Goal: Feedback & Contribution: Contribute content

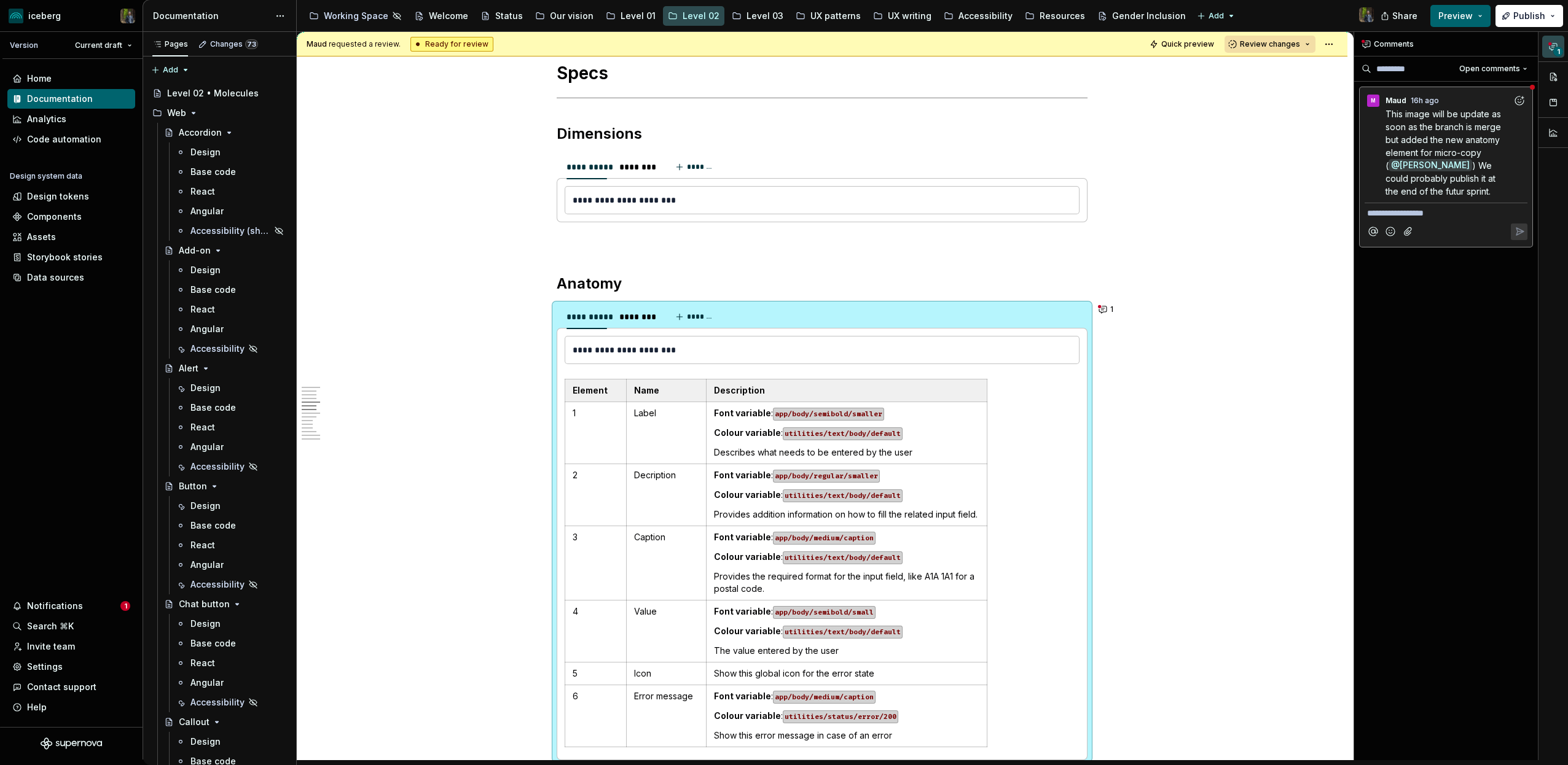
scroll to position [1256, 0]
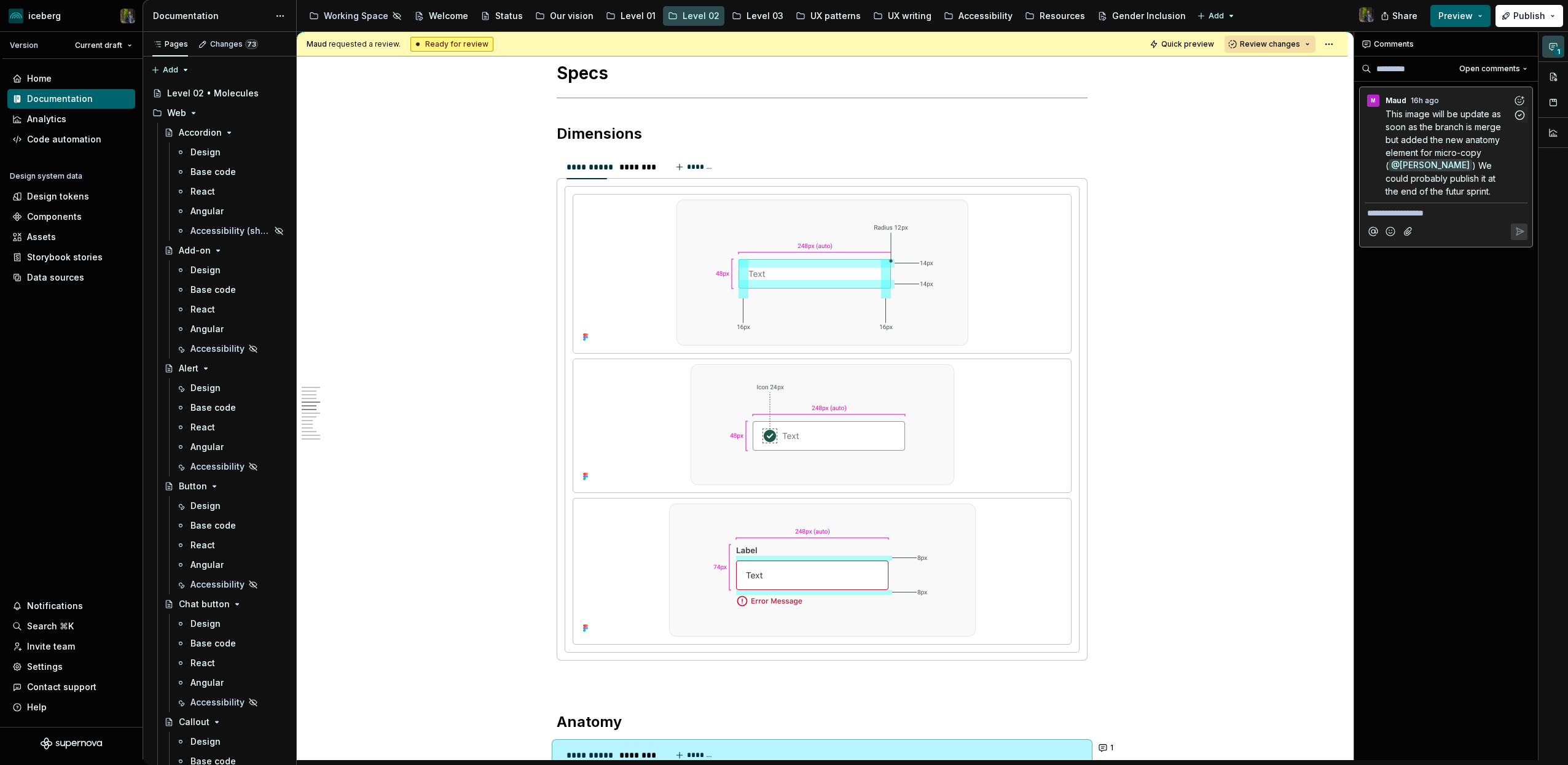
click at [1411, 127] on span "This image will be update as soon as the branch is merge but added the new anat…" at bounding box center [1444, 139] width 118 height 62
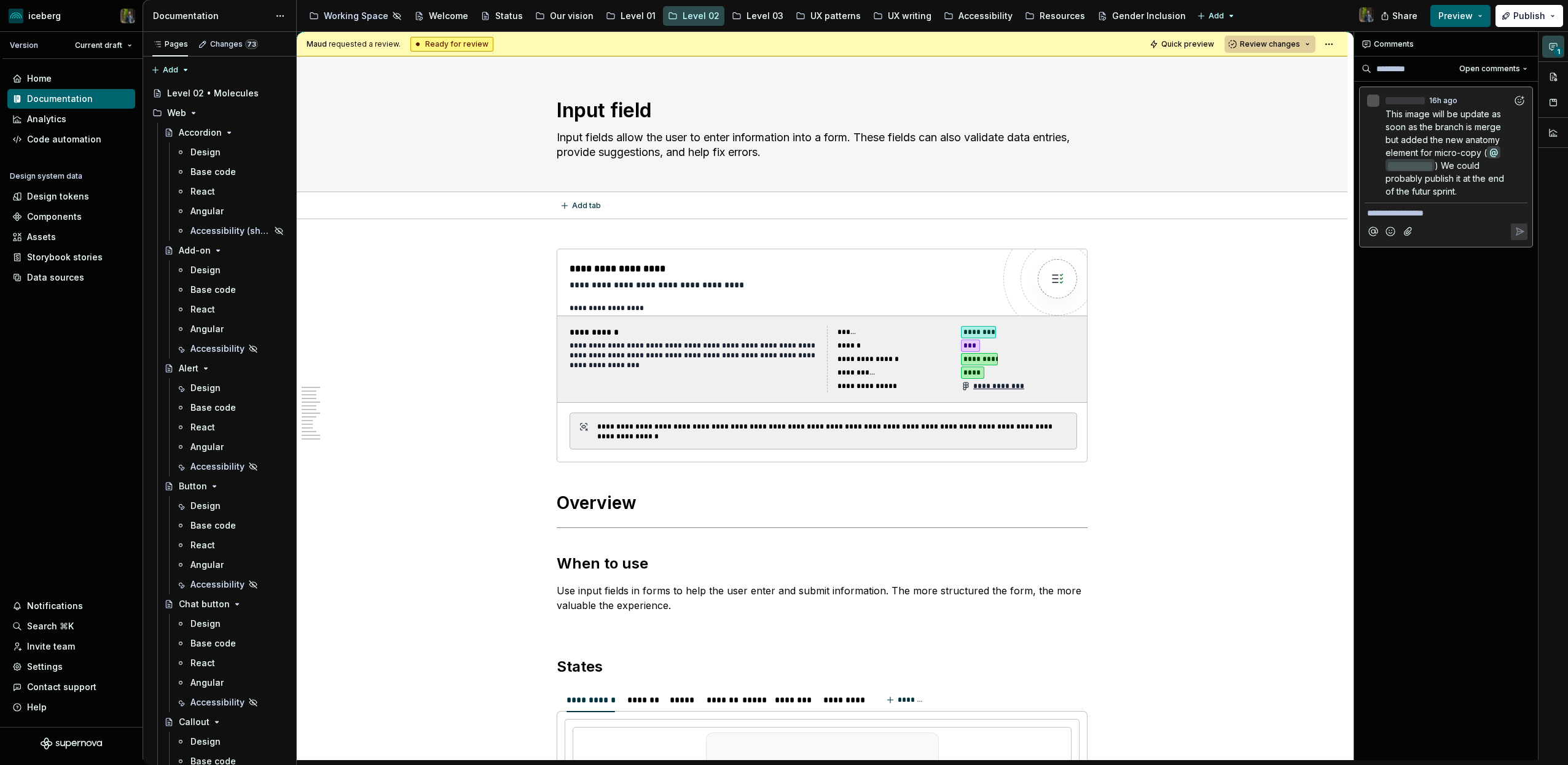
scroll to position [1817, 0]
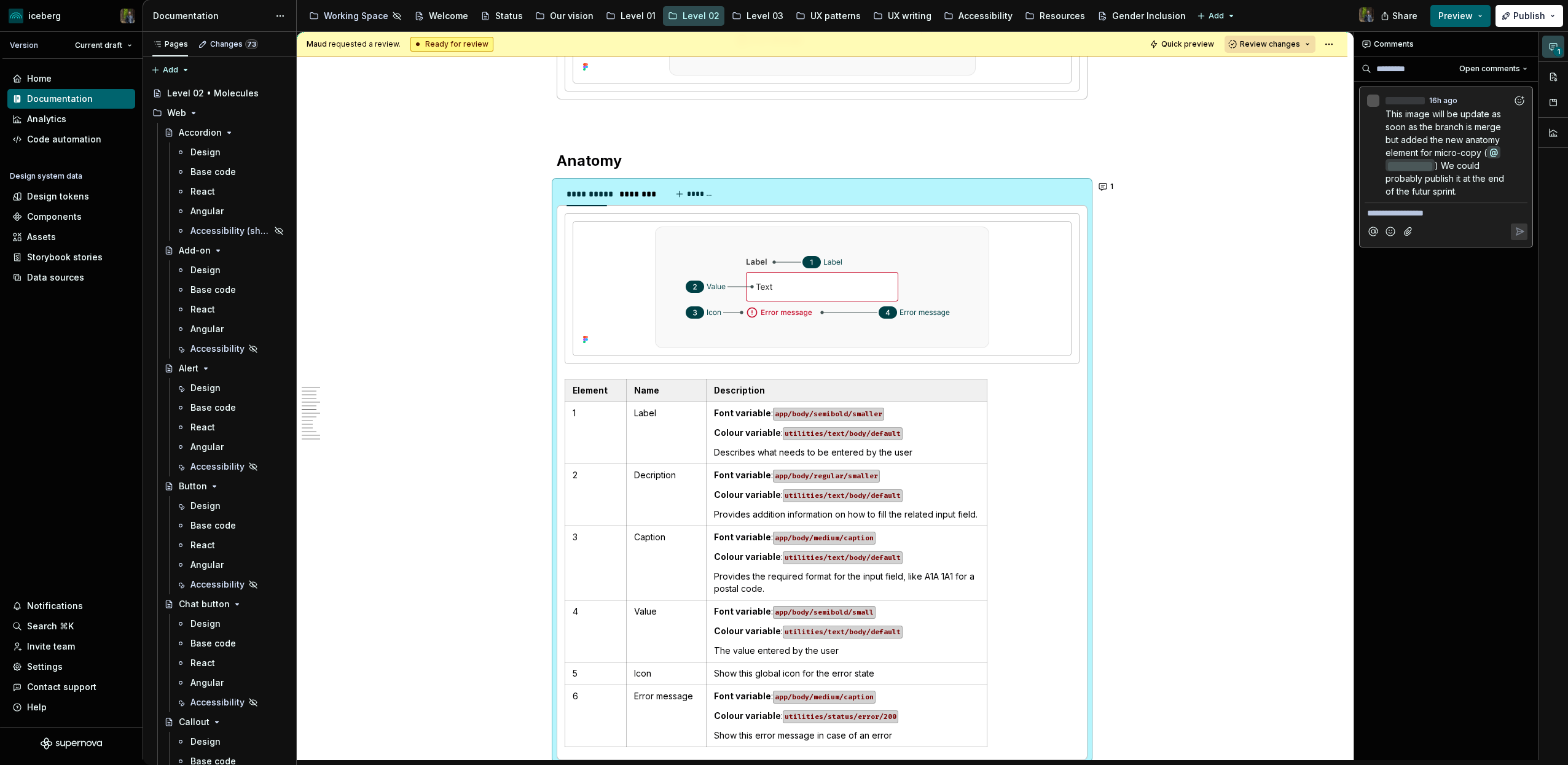
type textarea "*"
click at [1110, 187] on button "1" at bounding box center [1107, 186] width 24 height 17
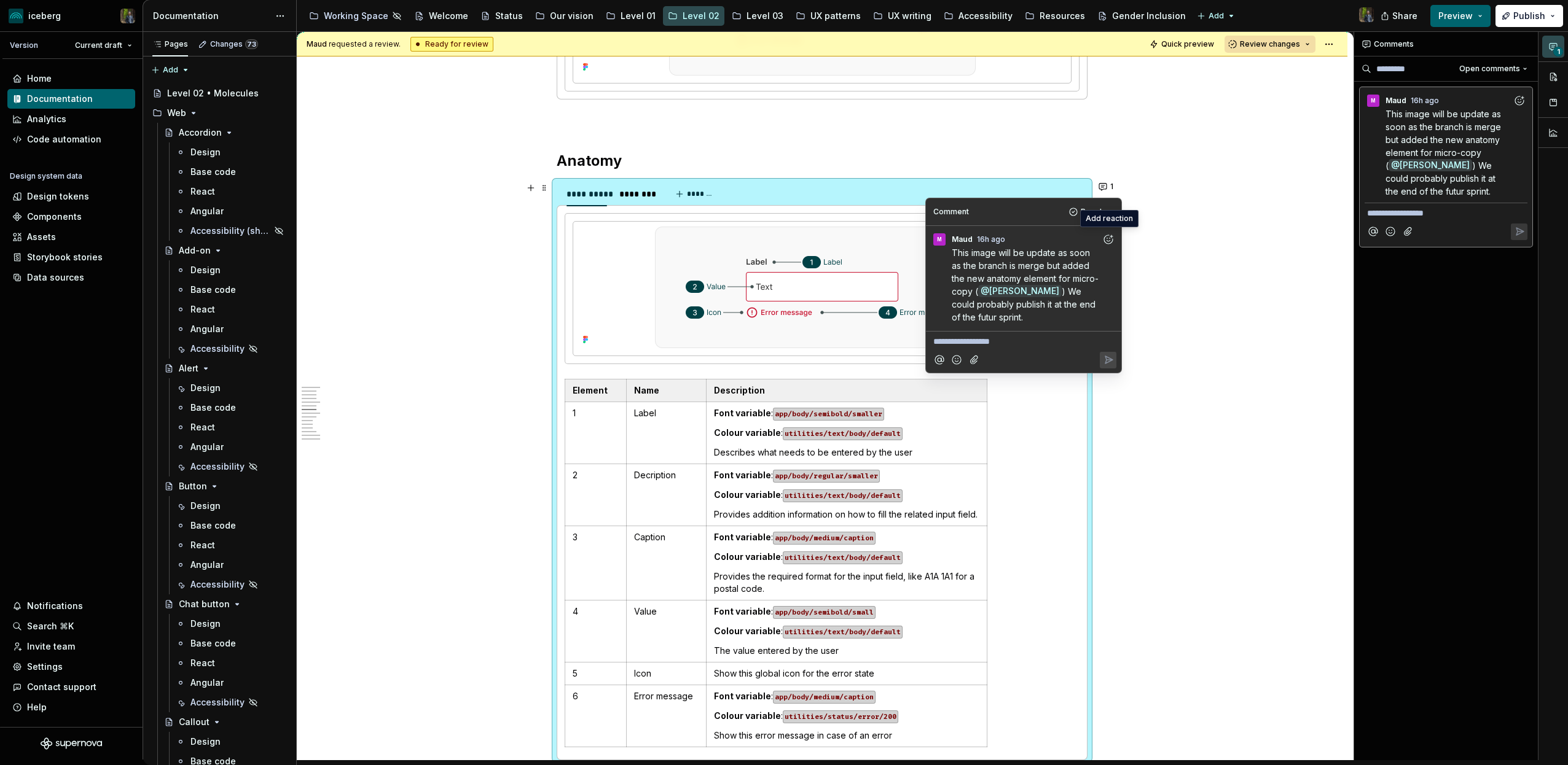
click at [1107, 237] on icon "Add reaction" at bounding box center [1108, 240] width 12 height 12
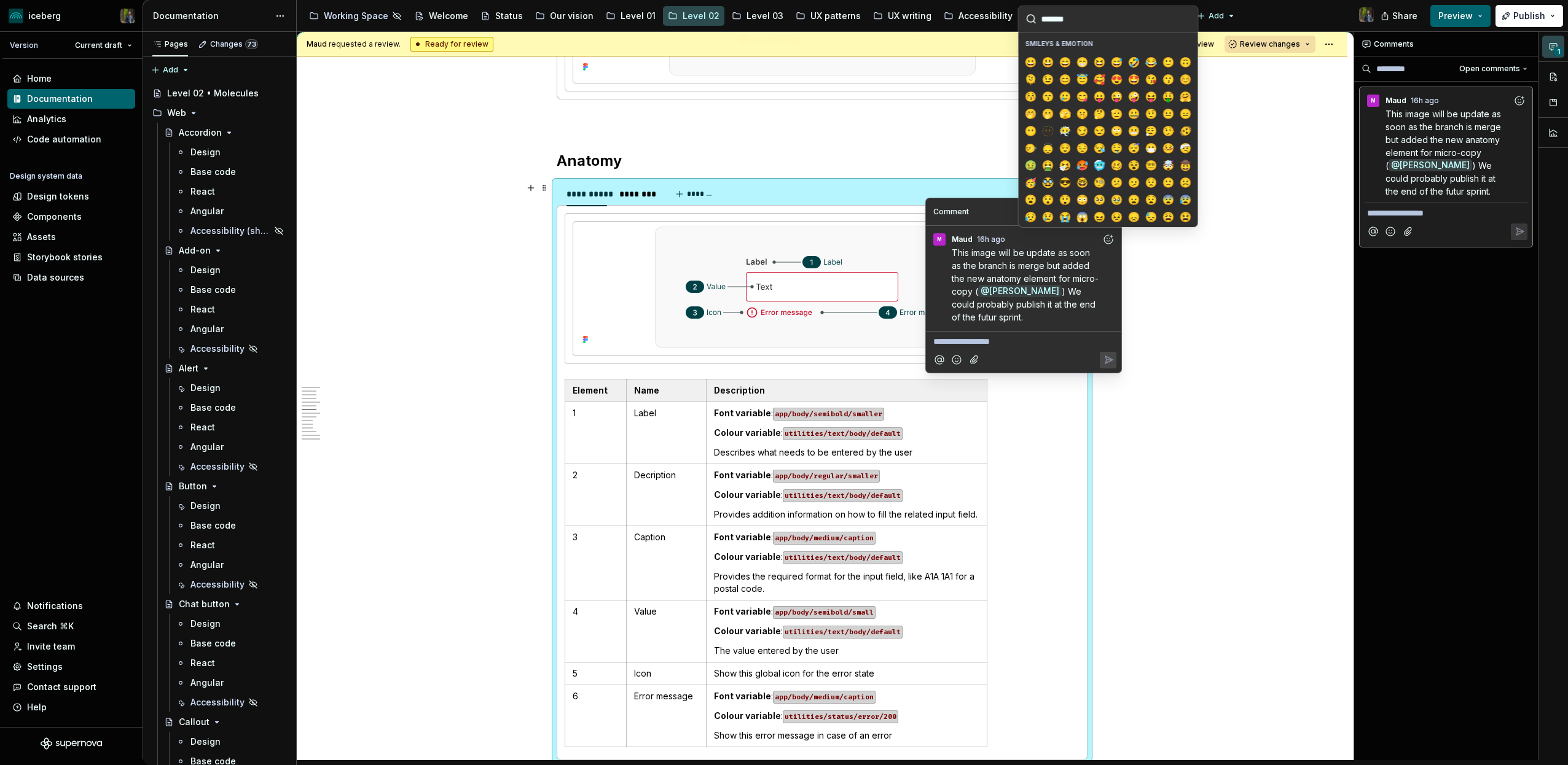
click at [1107, 237] on icon "Add reaction" at bounding box center [1108, 240] width 12 height 12
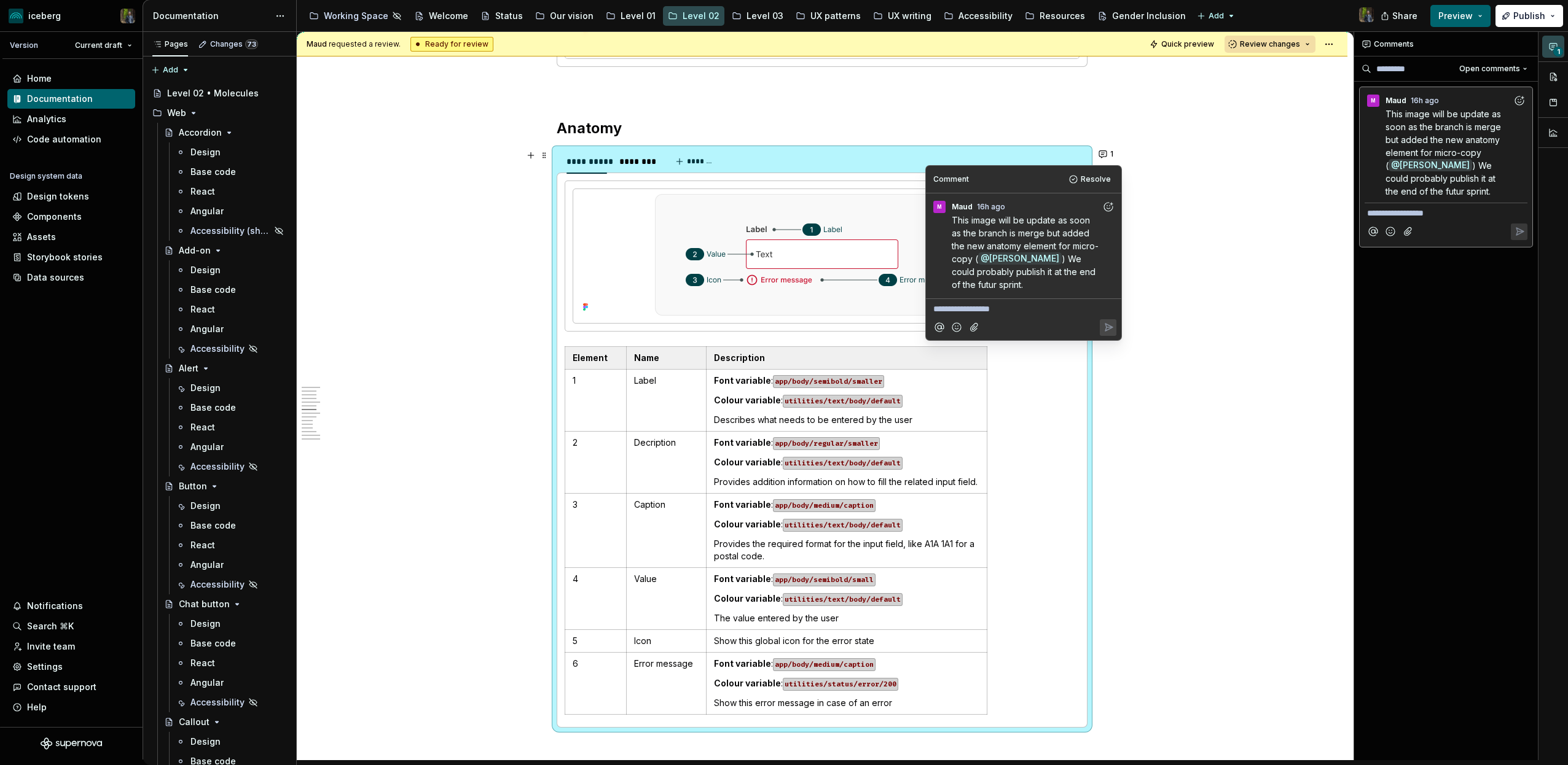
scroll to position [1850, 0]
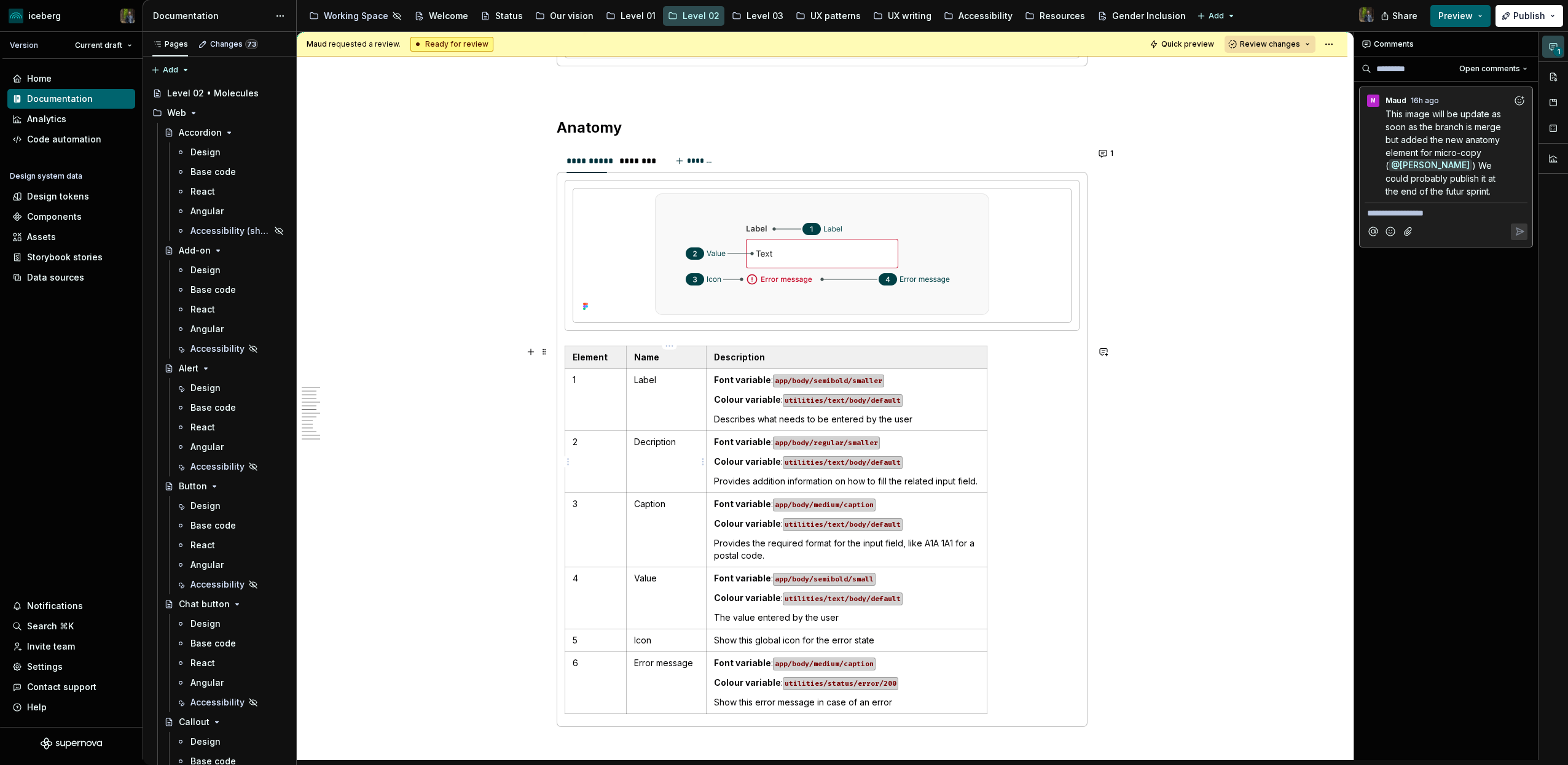
click at [649, 442] on p "Decription" at bounding box center [666, 442] width 64 height 12
click at [1110, 157] on button "1" at bounding box center [1107, 153] width 24 height 17
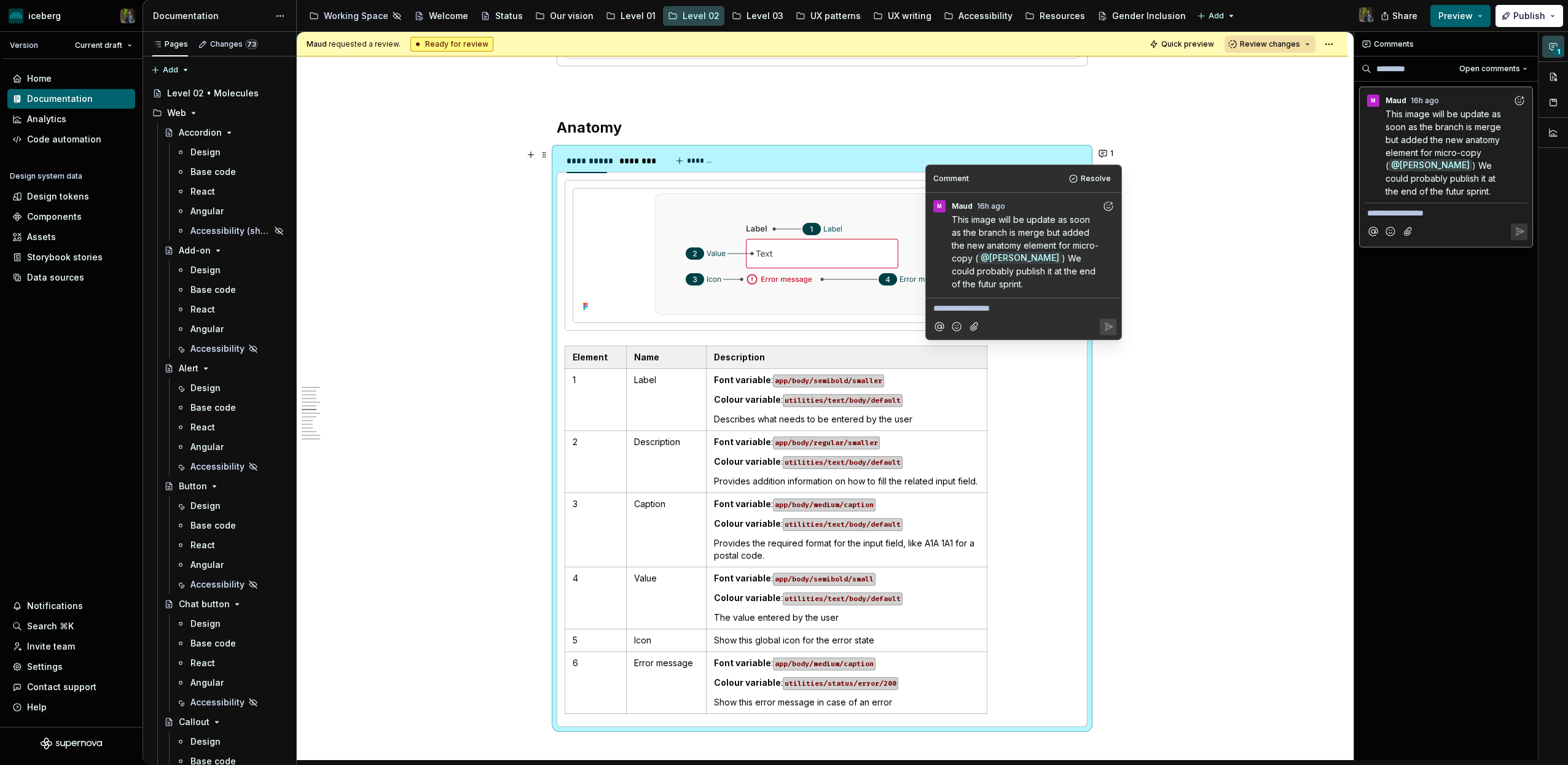
click at [1063, 272] on span ") We could probably publish it at the end of the futur sprint." at bounding box center [1024, 271] width 146 height 36
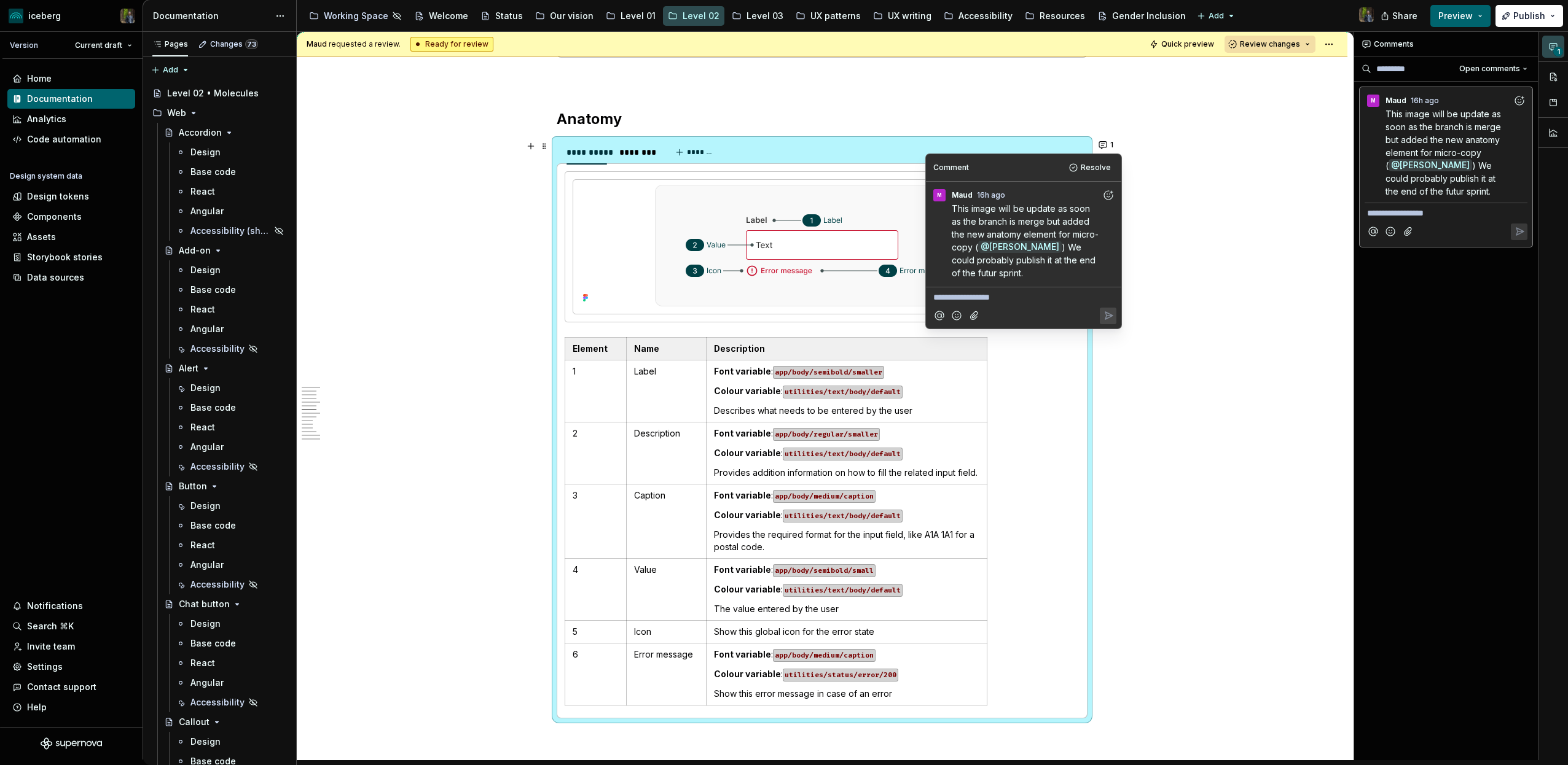
scroll to position [1862, 0]
click at [1110, 192] on icon "Add reaction" at bounding box center [1110, 192] width 2 height 2
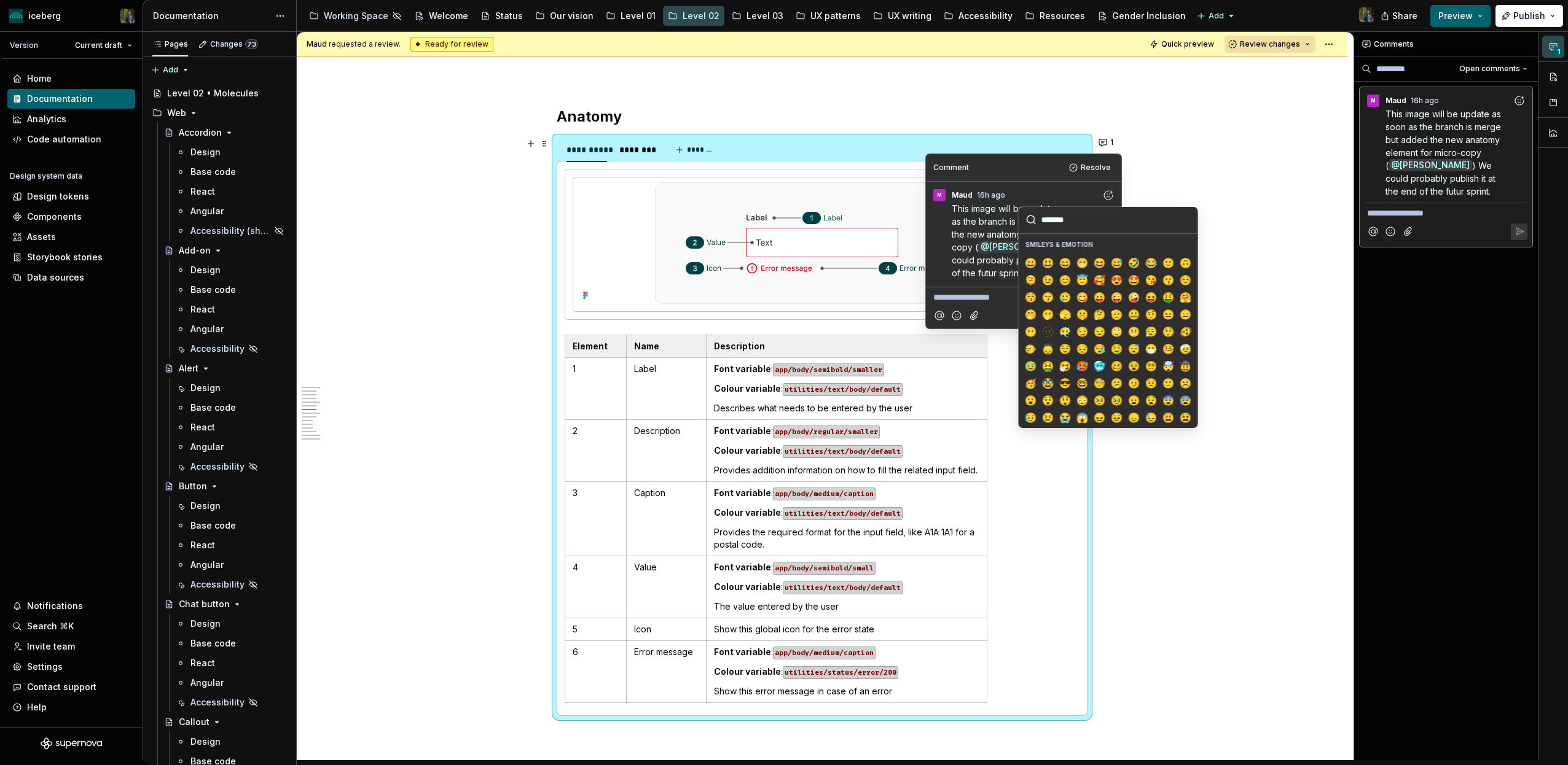
type textarea "*"
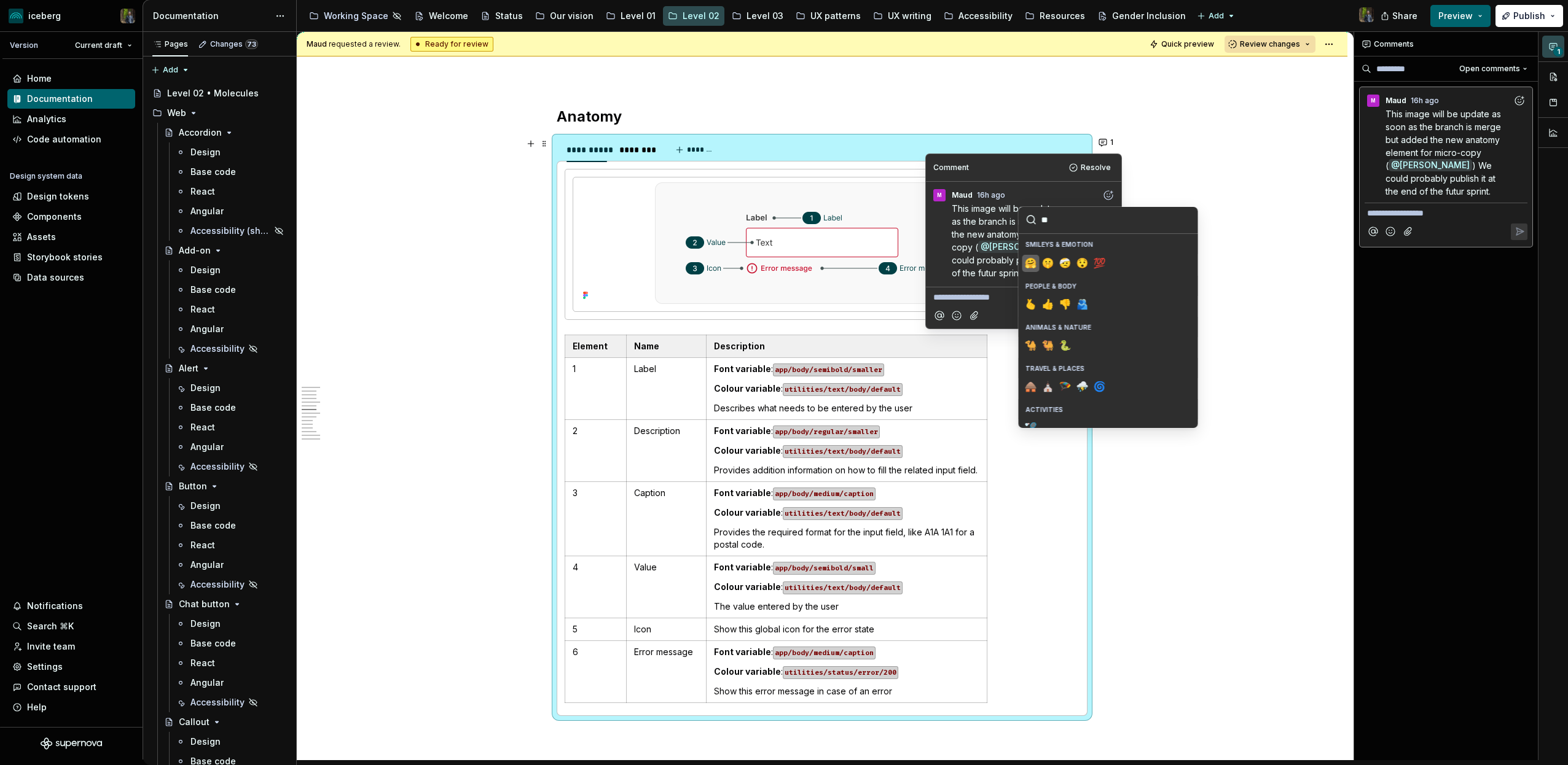
type input "***"
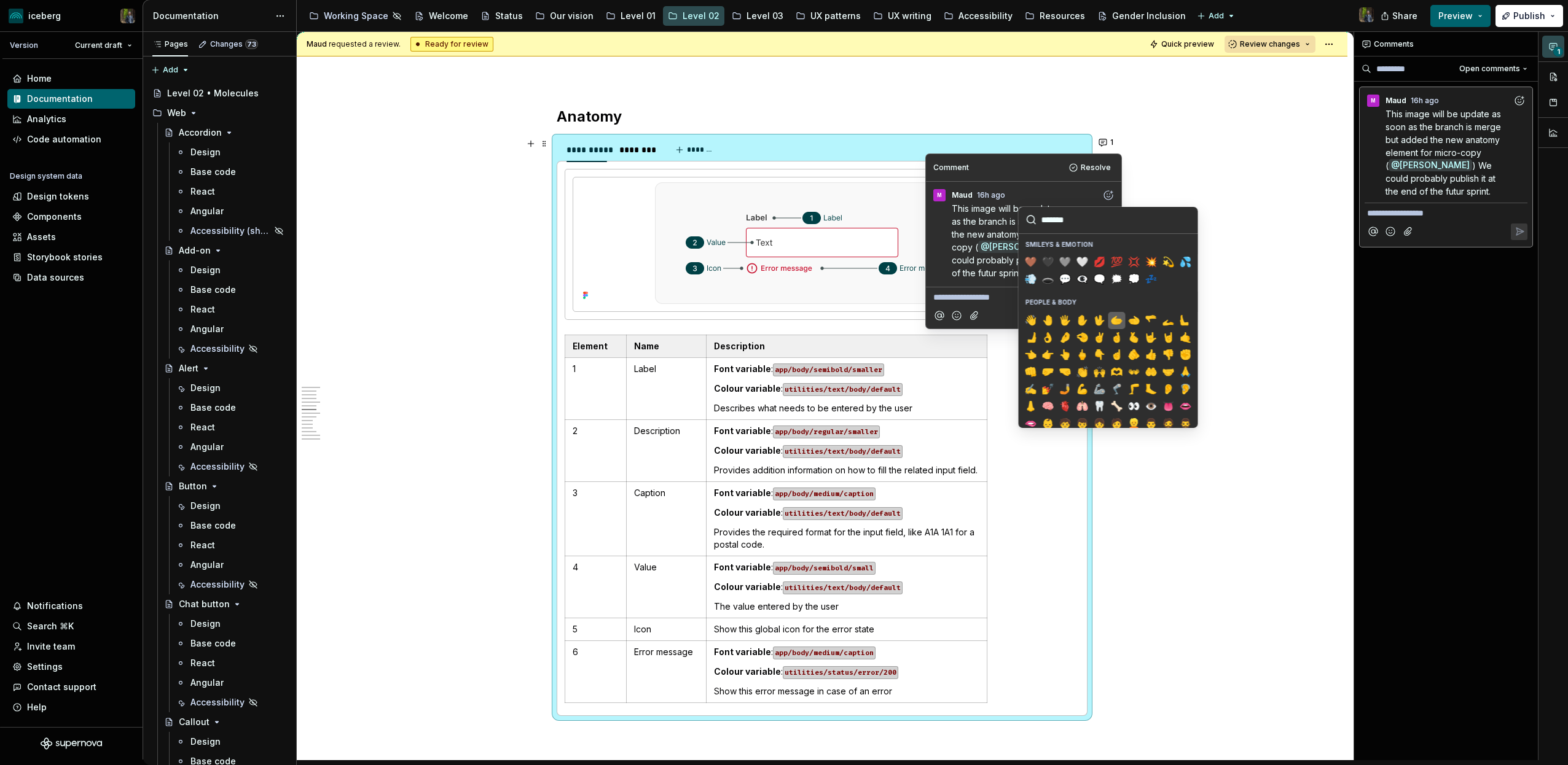
scroll to position [261, 0]
click at [1098, 365] on span "🙌" at bounding box center [1099, 370] width 10 height 12
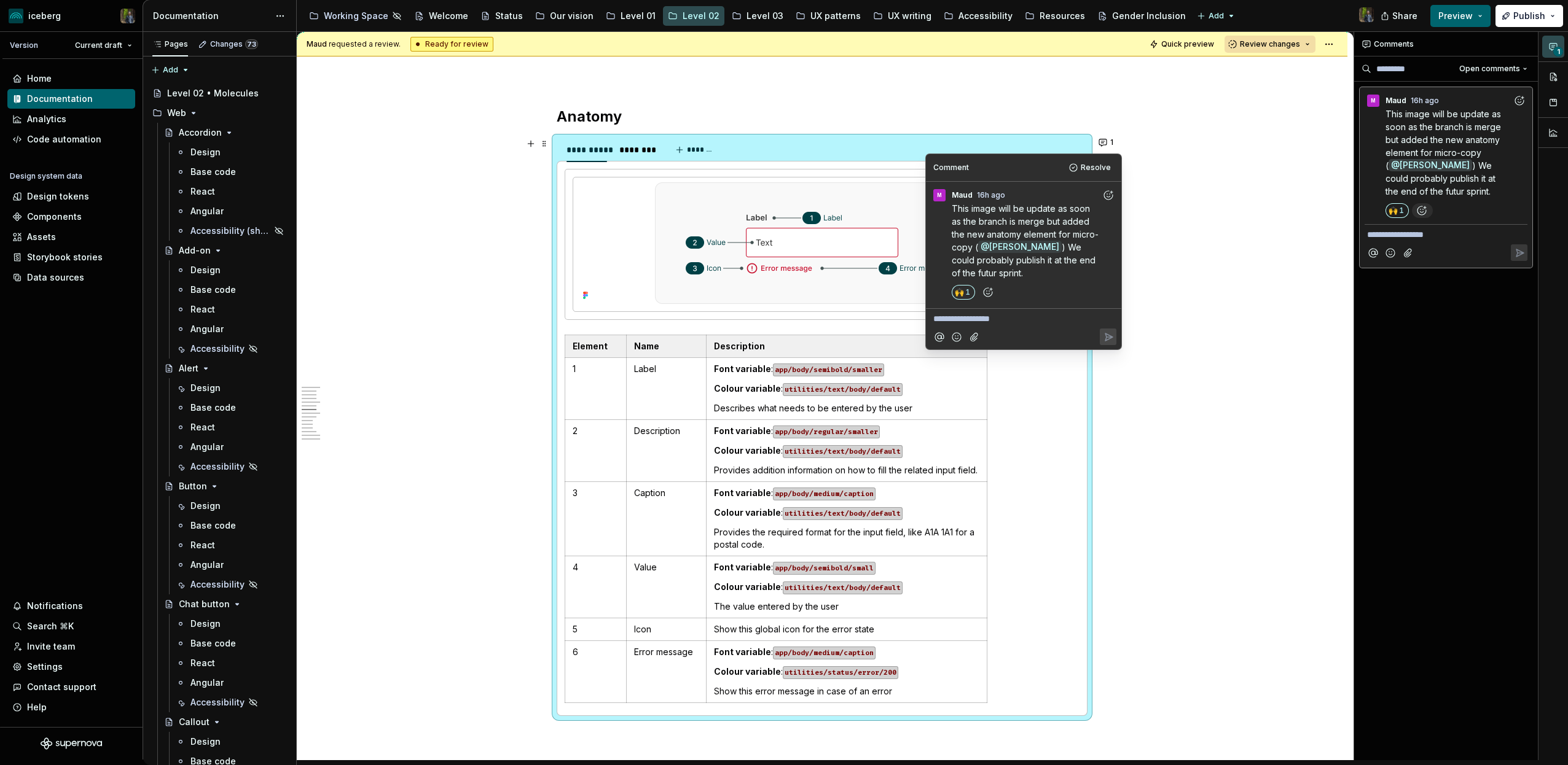
click at [1194, 152] on div "**********" at bounding box center [821, 507] width 1051 height 4299
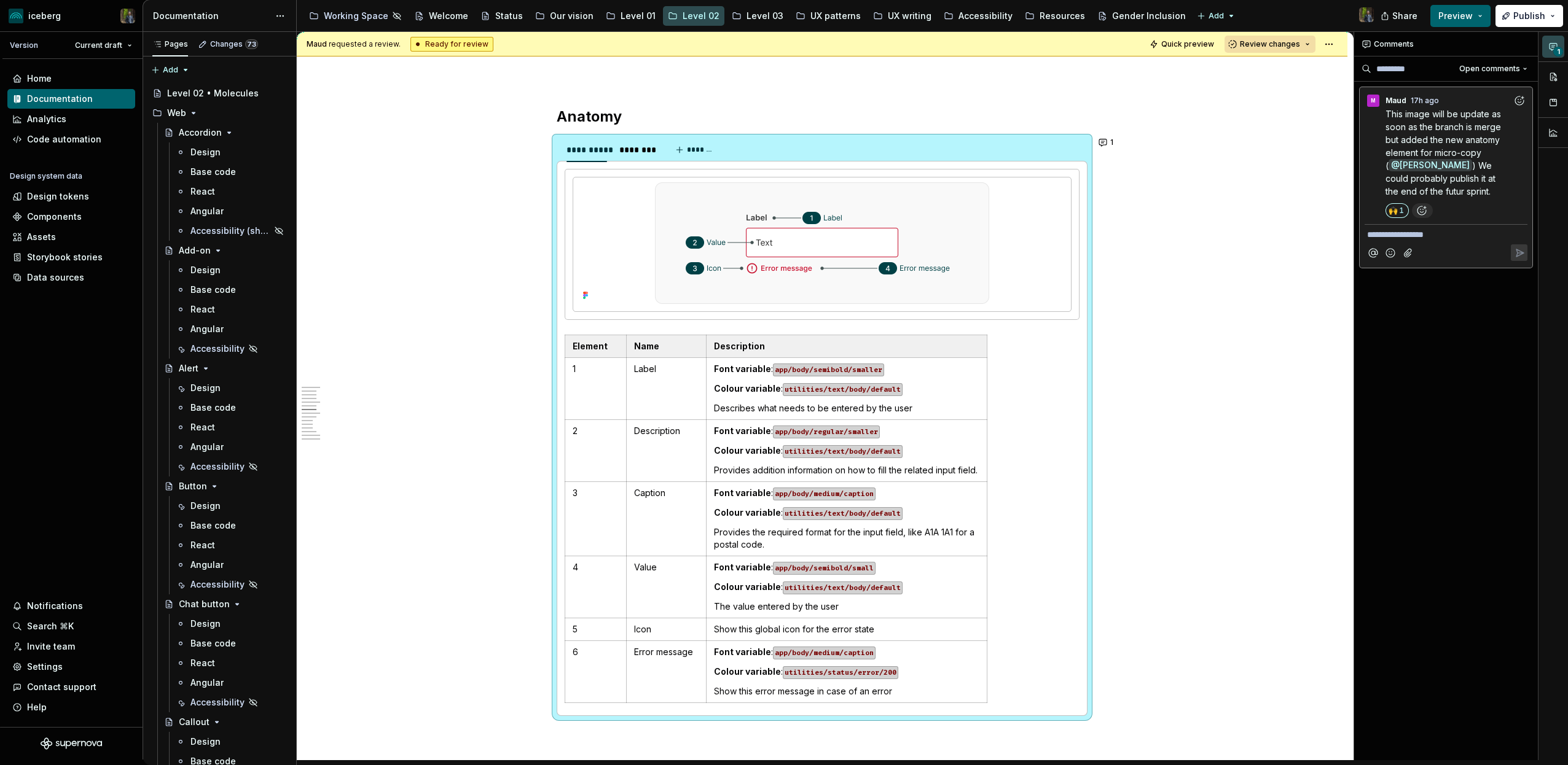
type textarea "*"
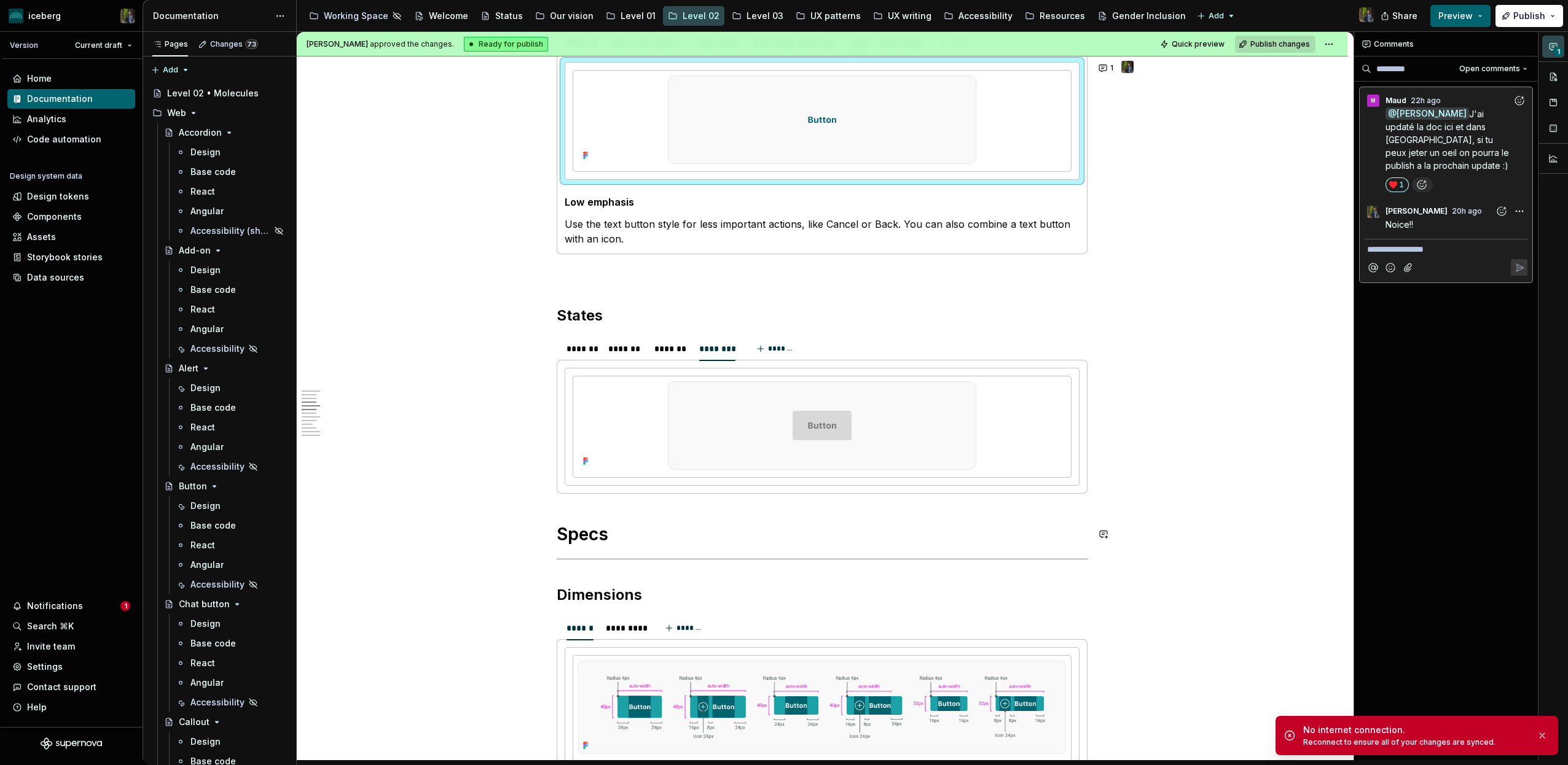
type textarea "*"
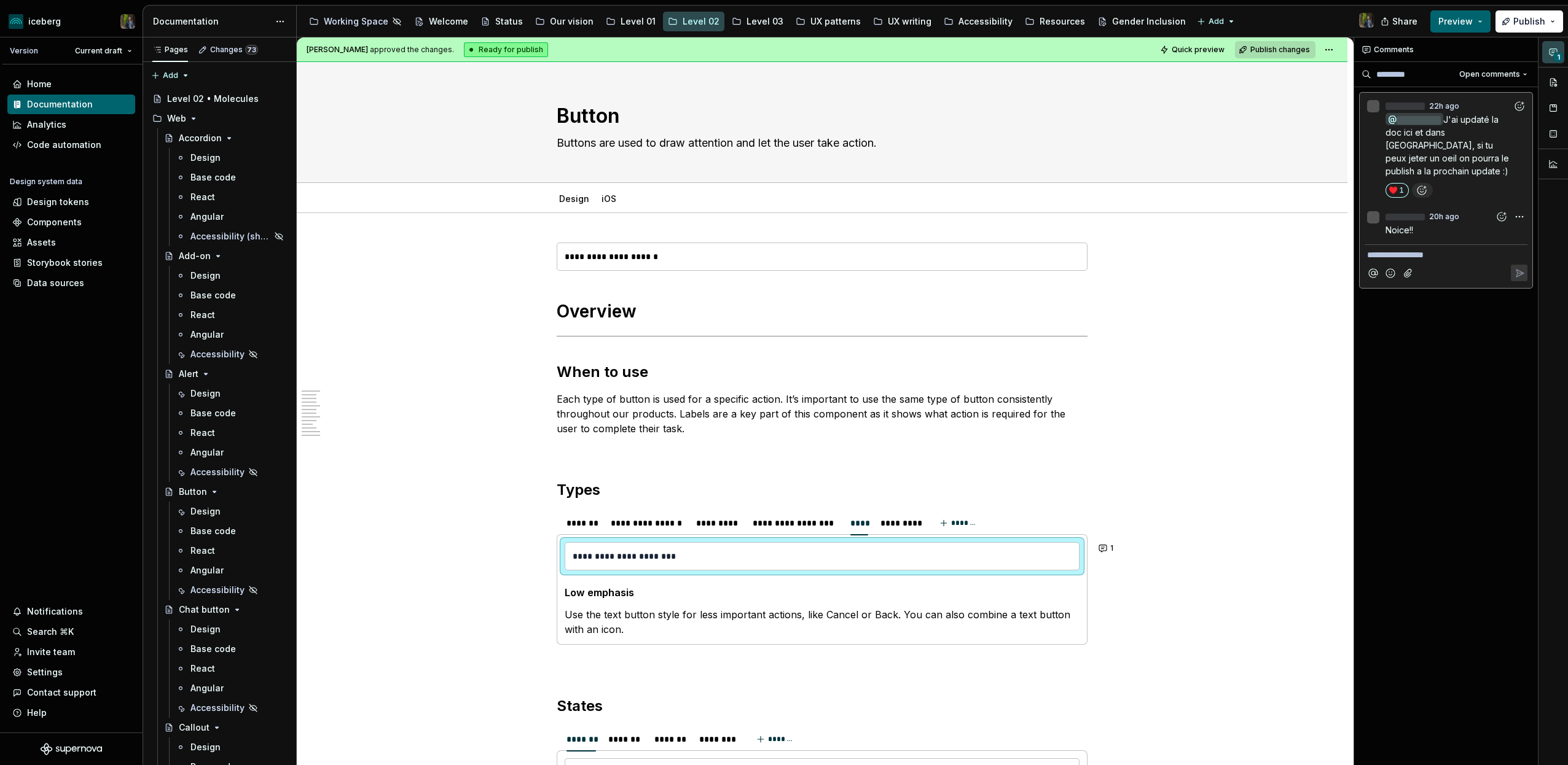
scroll to position [5, 0]
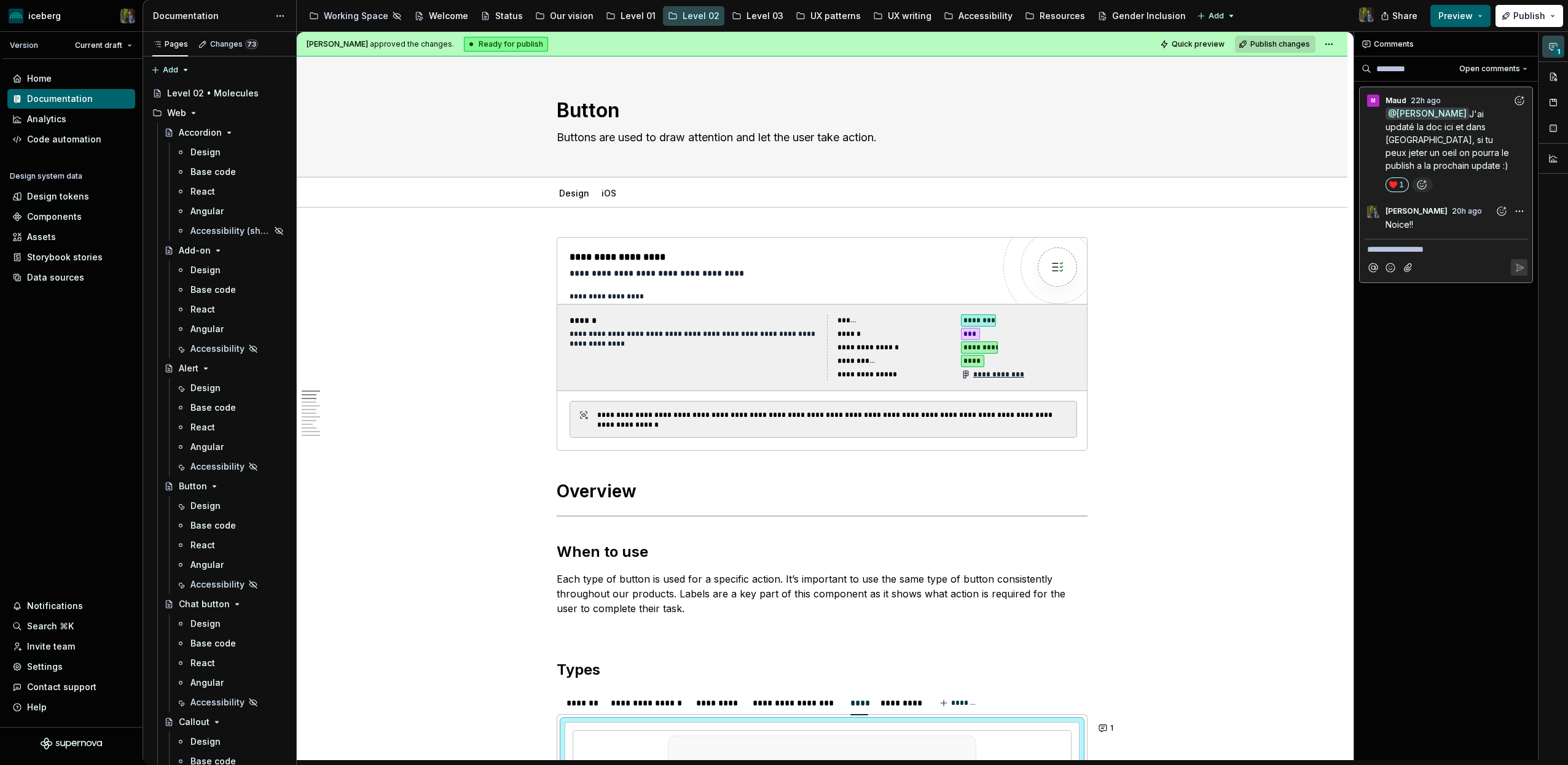
type textarea "*"
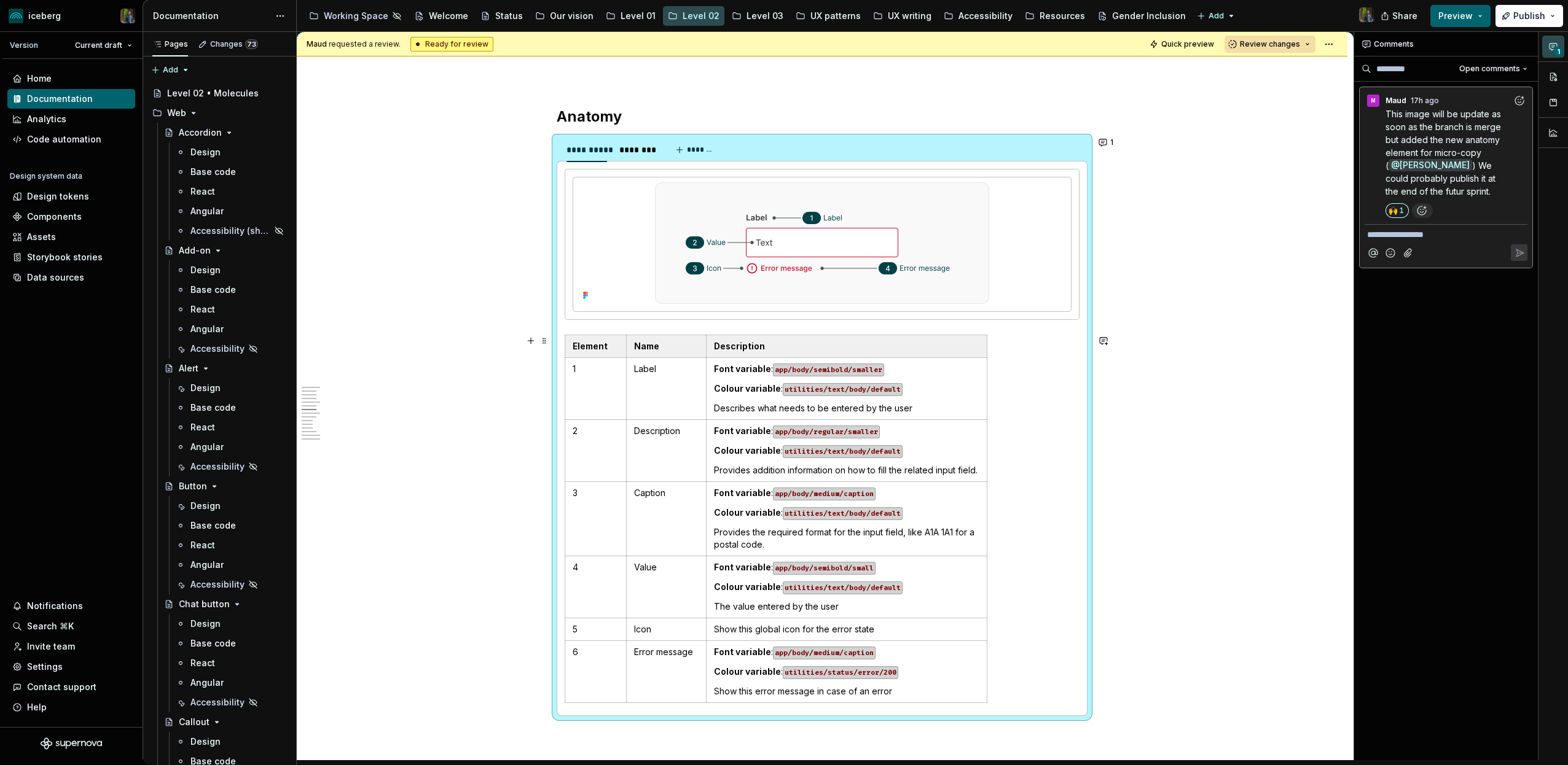
scroll to position [1871, 0]
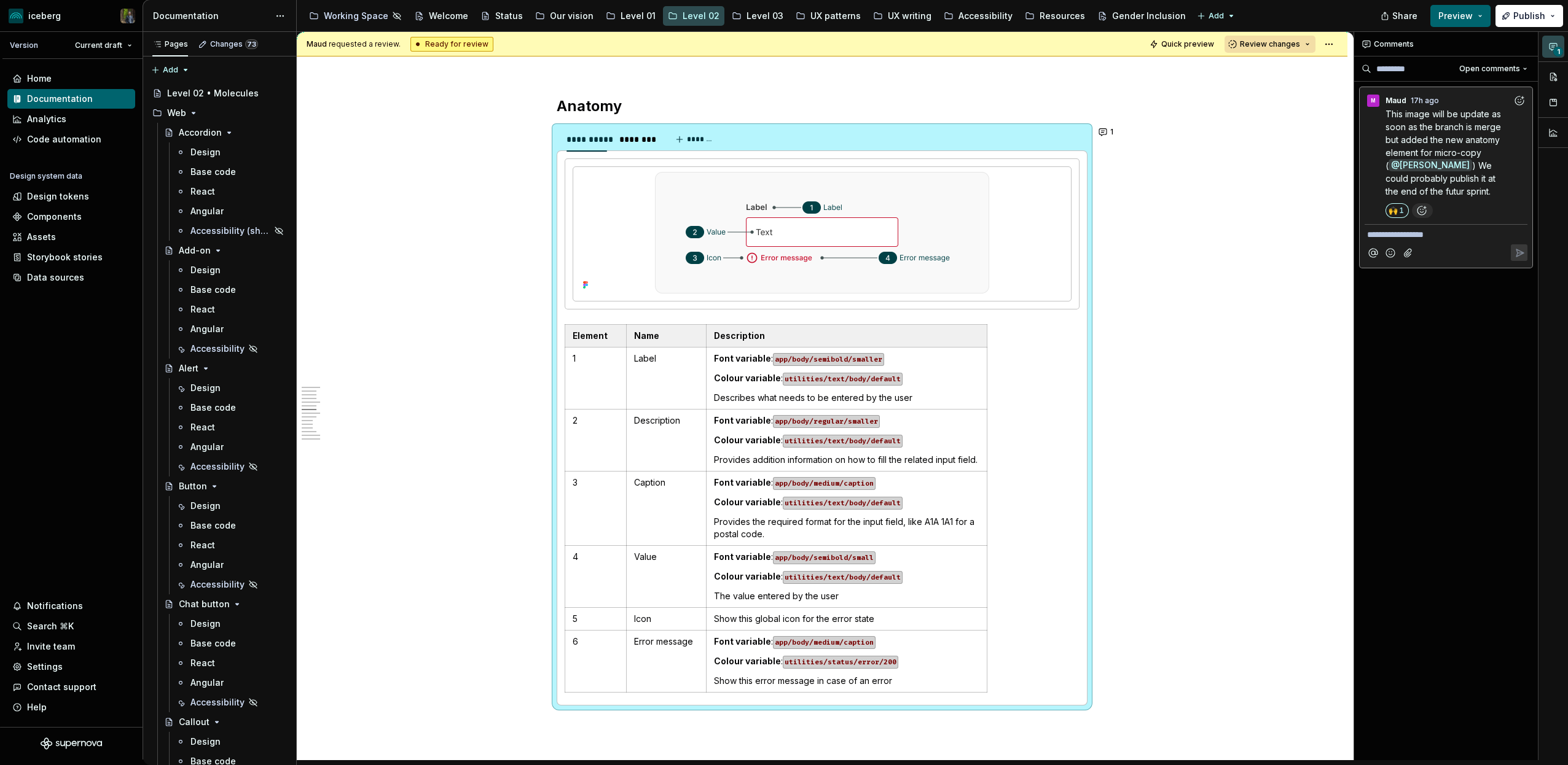
type textarea "*"
